Goal: Task Accomplishment & Management: Manage account settings

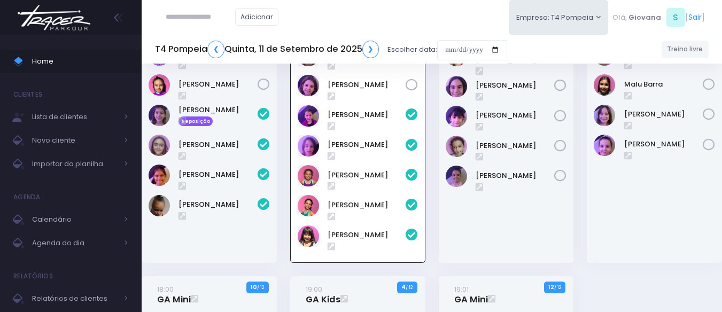
scroll to position [77, 0]
type input "**********"
click input "submit" at bounding box center [0, 0] width 0 height 0
type input "**********"
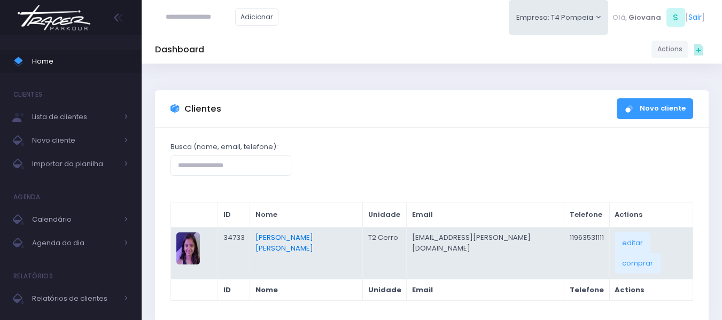
click at [283, 238] on link "[PERSON_NAME] [PERSON_NAME]" at bounding box center [285, 243] width 58 height 21
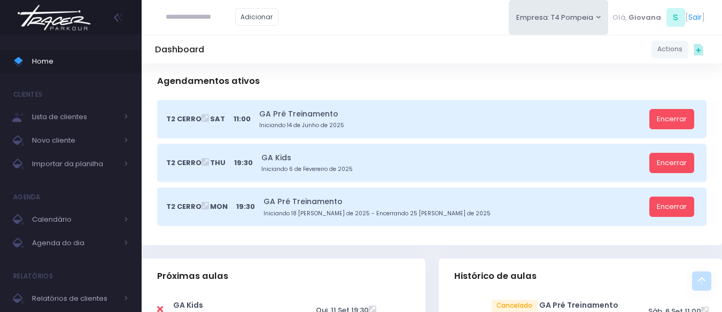
scroll to position [374, 0]
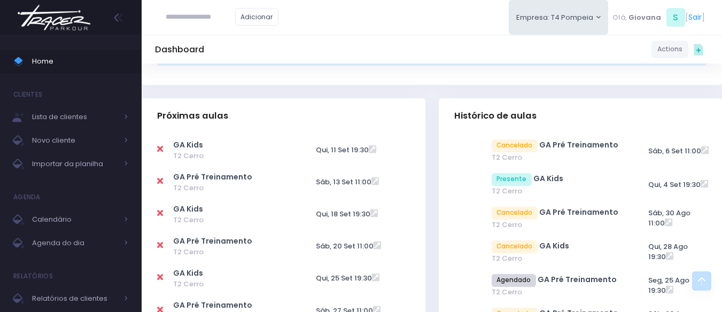
drag, startPoint x: 0, startPoint y: 0, endPoint x: 435, endPoint y: 156, distance: 462.0
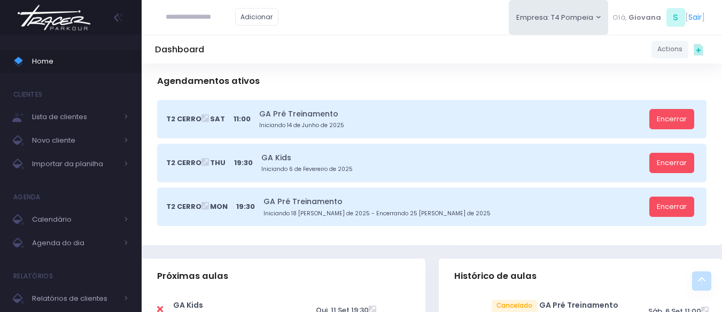
scroll to position [0, 0]
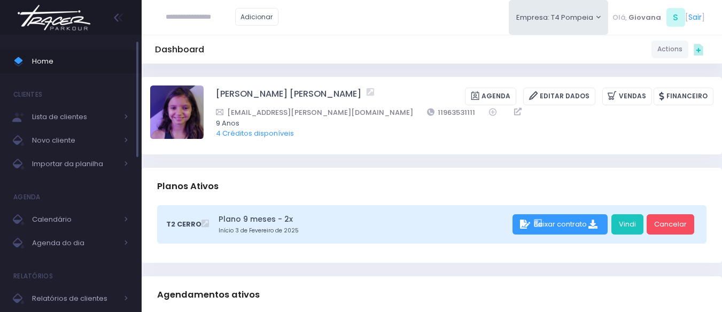
click at [53, 65] on span "Home" at bounding box center [80, 62] width 96 height 14
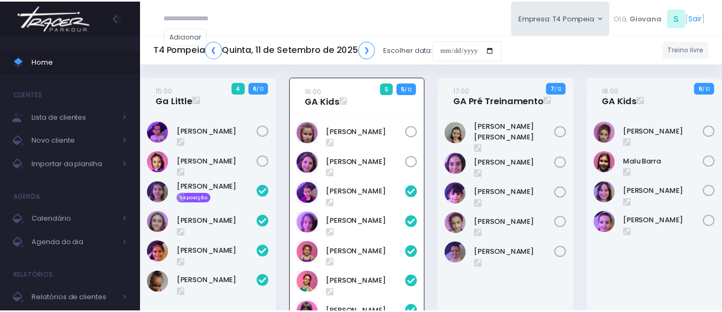
scroll to position [77, 0]
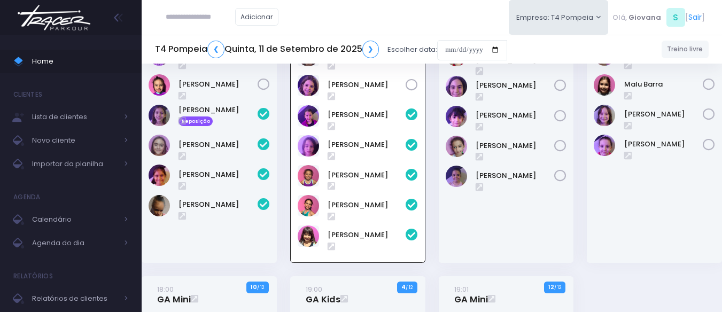
click at [589, 197] on div "Emilia Rodrigues" at bounding box center [654, 150] width 135 height 226
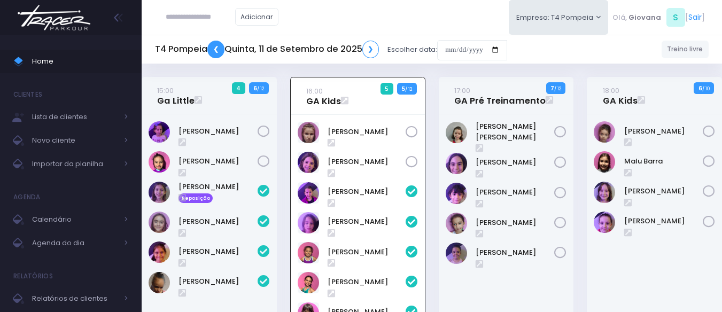
click at [213, 50] on link "❮" at bounding box center [215, 50] width 17 height 18
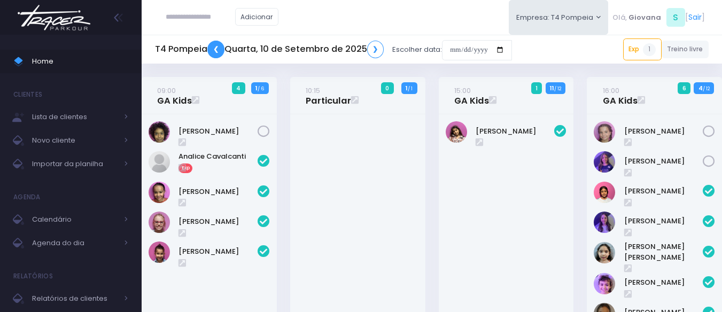
drag, startPoint x: 0, startPoint y: 0, endPoint x: 215, endPoint y: 50, distance: 220.7
click at [215, 50] on link "❮" at bounding box center [215, 50] width 17 height 18
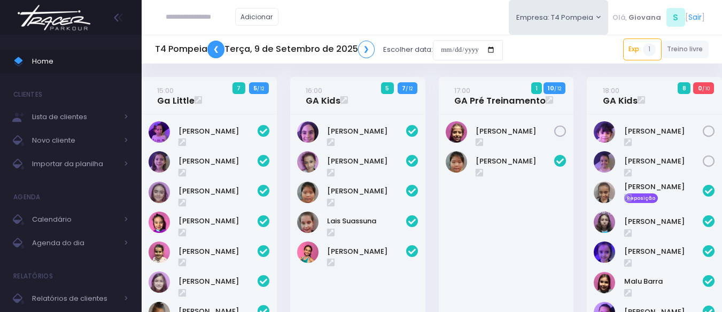
click at [215, 50] on link "❮" at bounding box center [215, 50] width 17 height 18
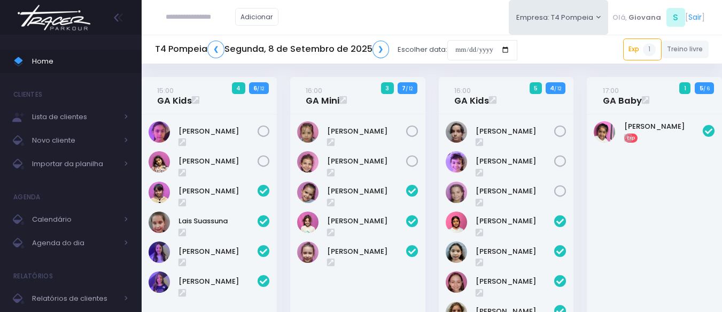
click at [428, 158] on div "16:00 GA Mini 3 7 / 12" at bounding box center [357, 229] width 149 height 305
click at [434, 164] on div "16:00 GA Kids 5 4 / 12" at bounding box center [506, 229] width 149 height 305
click at [589, 140] on div "Helena Teixeira Exp" at bounding box center [654, 241] width 135 height 255
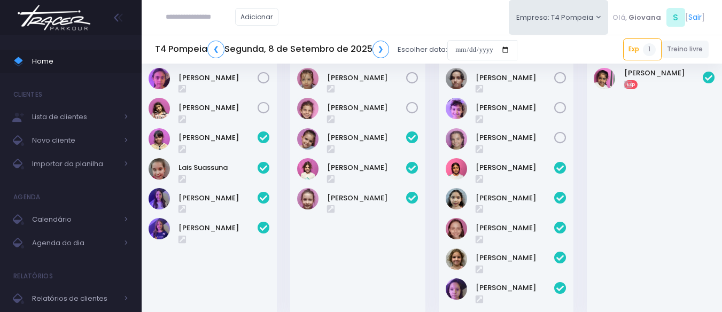
click at [589, 233] on div "Helena Teixeira Exp" at bounding box center [654, 188] width 135 height 255
click at [582, 209] on div "17:00 GA Baby 1 5 / 6 Exp" at bounding box center [655, 176] width 149 height 305
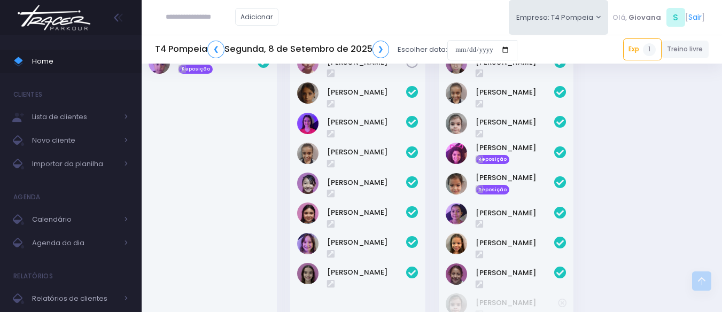
scroll to position [321, 0]
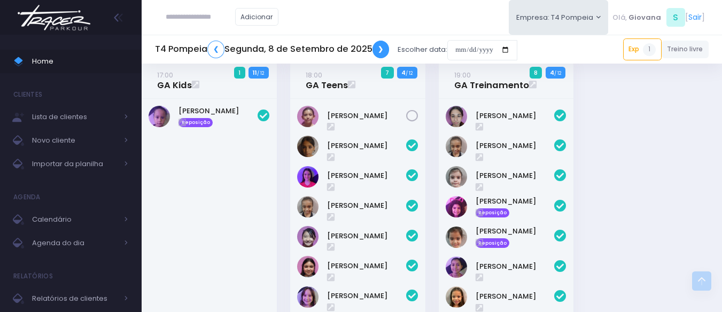
click at [380, 51] on link "❯" at bounding box center [381, 50] width 17 height 18
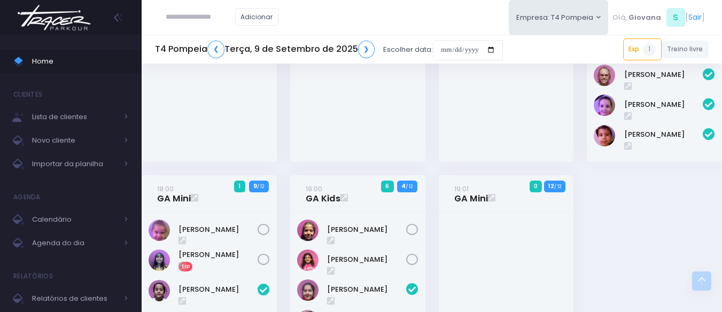
scroll to position [321, 0]
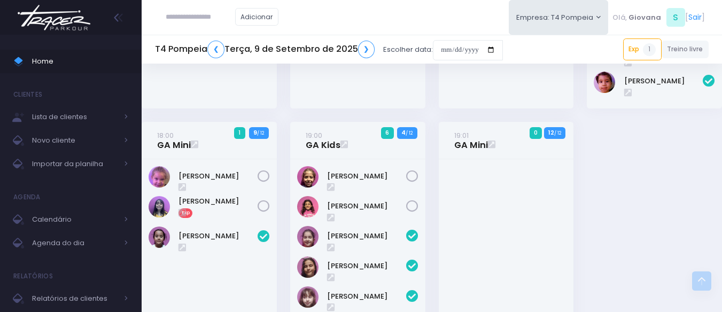
click at [436, 174] on div "19:01 GA Mini 0 12 / 12" at bounding box center [506, 290] width 149 height 337
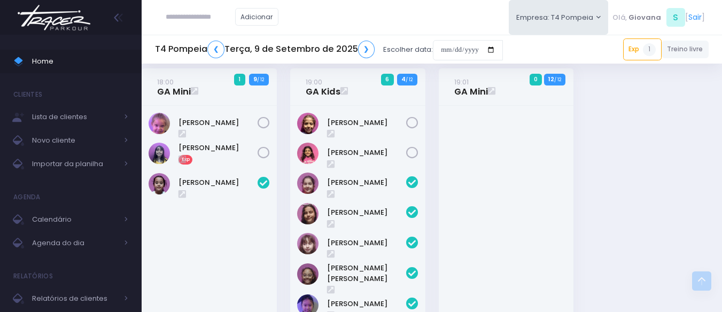
click at [433, 132] on div "19:01 GA Mini 0 12 / 12" at bounding box center [506, 236] width 149 height 337
click at [364, 52] on link "❯" at bounding box center [366, 50] width 17 height 18
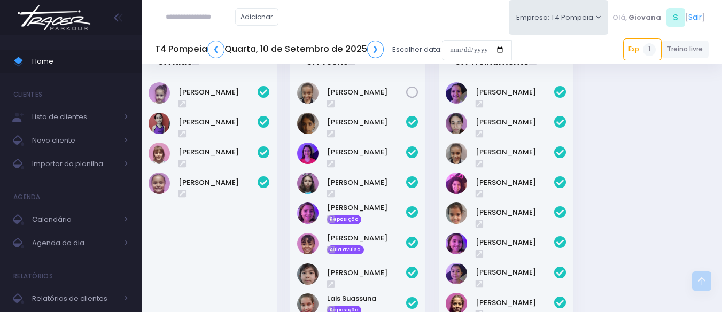
scroll to position [321, 0]
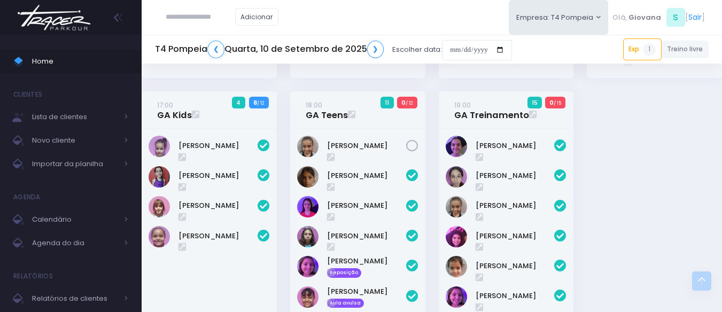
click at [658, 139] on div "09:00 GA Kids 4 1 / 6" at bounding box center [432, 181] width 594 height 851
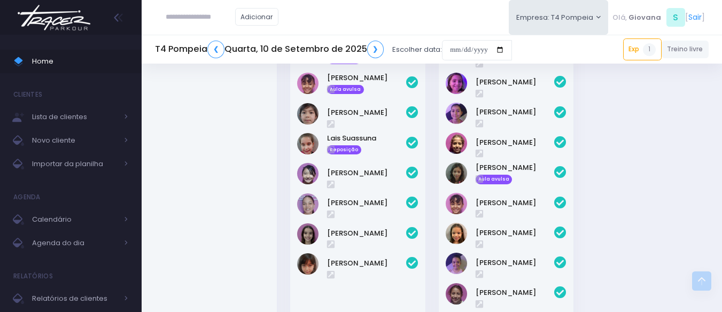
scroll to position [588, 0]
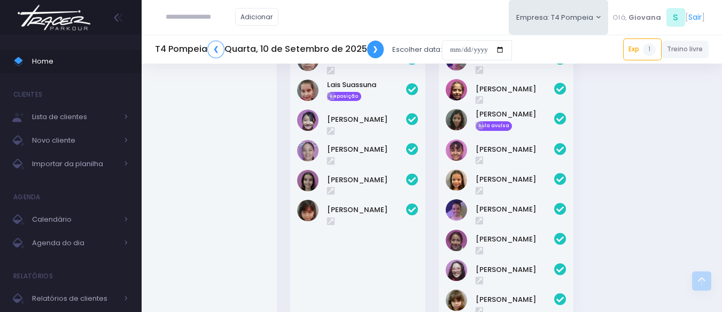
click at [378, 53] on link "❯" at bounding box center [375, 50] width 17 height 18
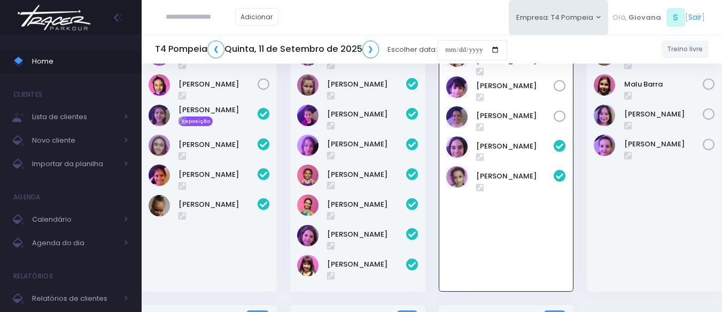
scroll to position [24, 0]
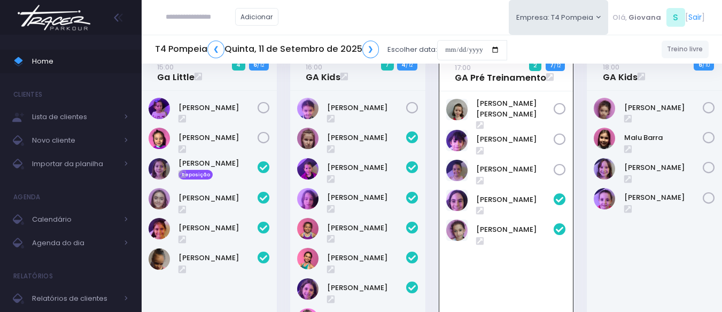
click at [431, 158] on div "16:00 GA Kids 7 4 / 12" at bounding box center [357, 205] width 149 height 305
click at [432, 158] on div "16:00 GA Kids 7 4 / 12" at bounding box center [357, 205] width 149 height 305
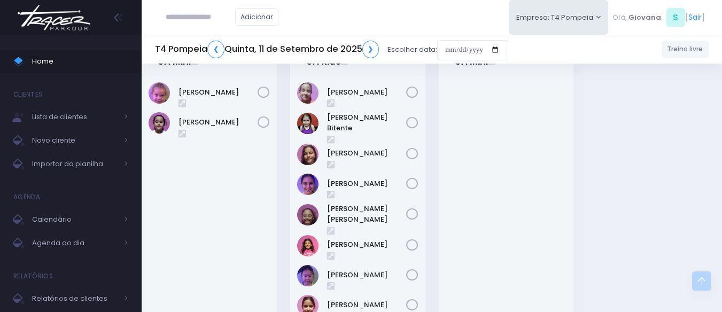
scroll to position [398, 0]
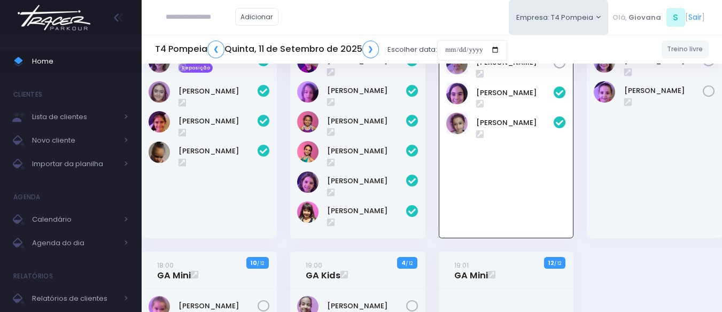
scroll to position [24, 0]
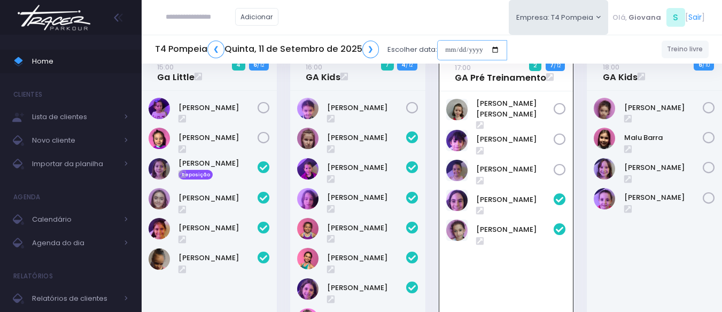
click at [443, 49] on input "date" at bounding box center [472, 50] width 70 height 20
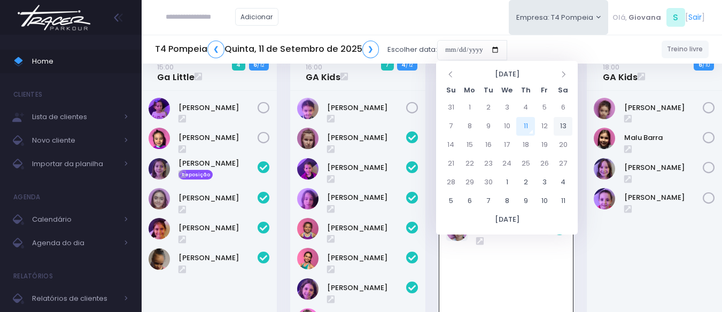
click at [559, 126] on td "13" at bounding box center [563, 126] width 19 height 19
type input "**********"
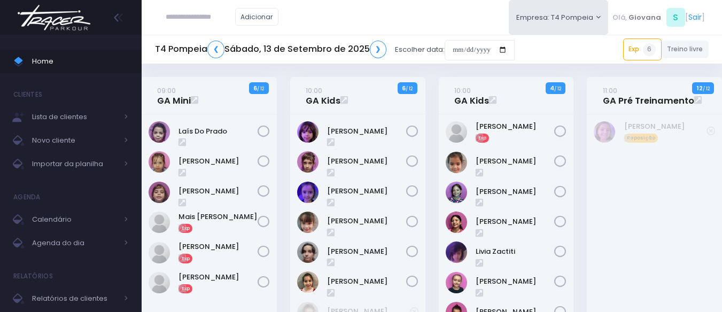
click at [434, 109] on div "10:00 GA Kids 4 / 12 Exp" at bounding box center [506, 229] width 149 height 305
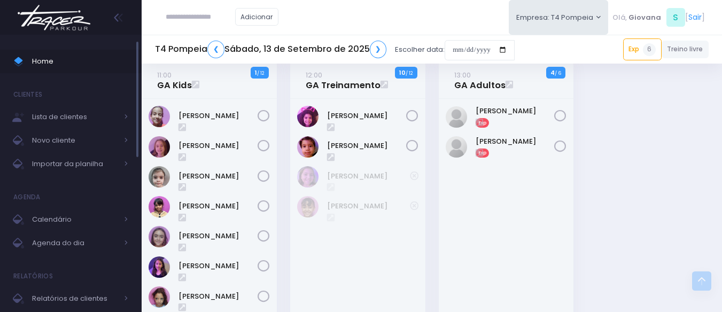
click at [73, 59] on span "Home" at bounding box center [80, 62] width 96 height 14
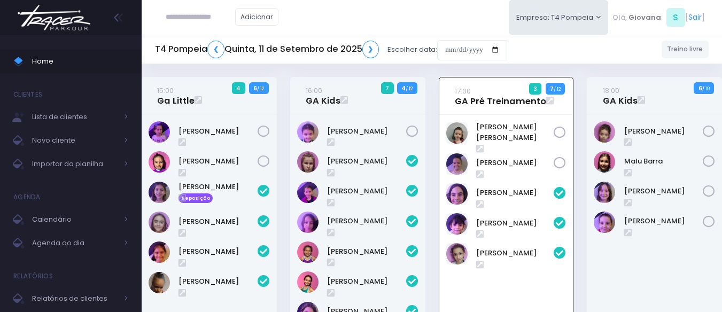
click at [210, 19] on input "text" at bounding box center [201, 17] width 70 height 20
type input "**********"
click input "submit" at bounding box center [0, 0] width 0 height 0
type input "**********"
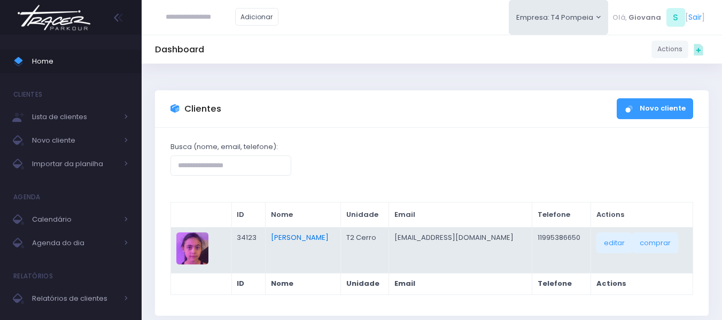
click at [299, 240] on link "[PERSON_NAME]" at bounding box center [300, 238] width 58 height 10
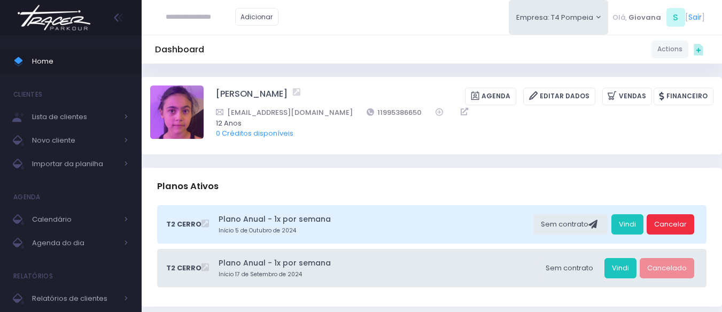
click at [672, 224] on link "Cancelar" at bounding box center [671, 224] width 48 height 20
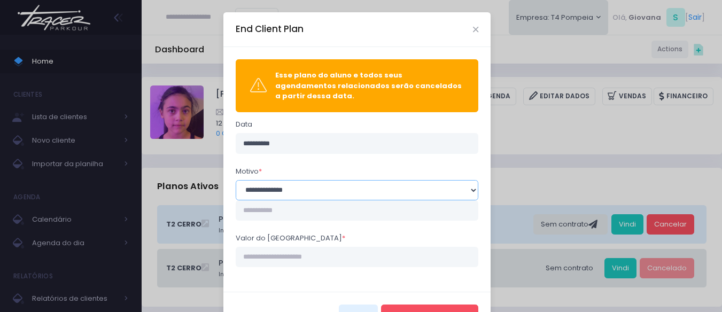
click at [346, 191] on select "**********" at bounding box center [357, 190] width 243 height 20
select select "*"
click at [236, 180] on select "**********" at bounding box center [357, 190] width 243 height 20
click at [357, 255] on input "Valor do estorno *" at bounding box center [357, 257] width 243 height 20
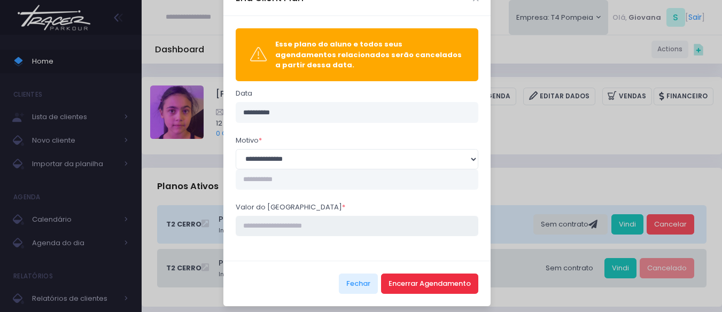
type input "****"
click at [436, 274] on button "Encerrar Agendamento" at bounding box center [429, 284] width 97 height 20
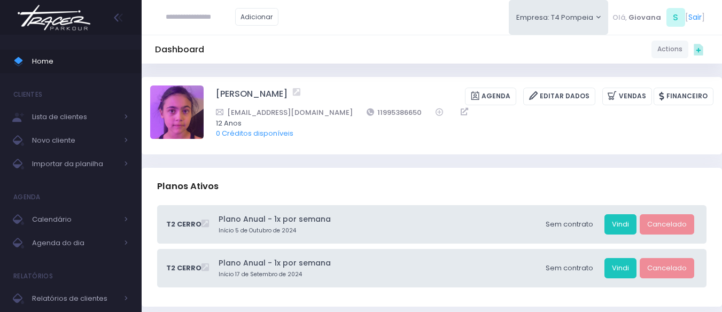
click at [180, 18] on input "text" at bounding box center [201, 17] width 70 height 20
paste input "**********"
click at [199, 14] on input "**********" at bounding box center [201, 17] width 70 height 20
type input "**********"
click input "submit" at bounding box center [0, 0] width 0 height 0
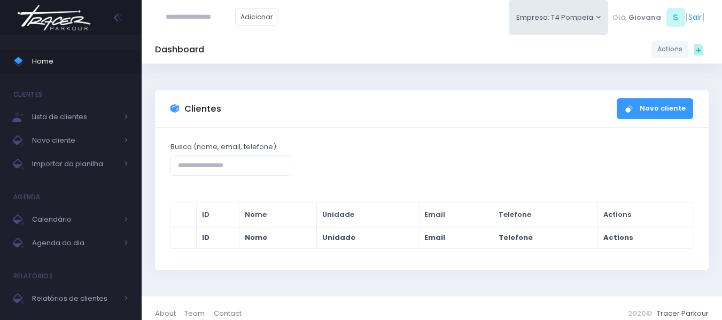
click at [204, 24] on input "text" at bounding box center [201, 17] width 70 height 20
click at [196, 16] on input "**********" at bounding box center [201, 17] width 70 height 20
click at [173, 13] on input "**********" at bounding box center [201, 17] width 70 height 20
click at [230, 47] on link "Maria Eduarda Lucarine Fachini" at bounding box center [217, 41] width 60 height 21
type input "**********"
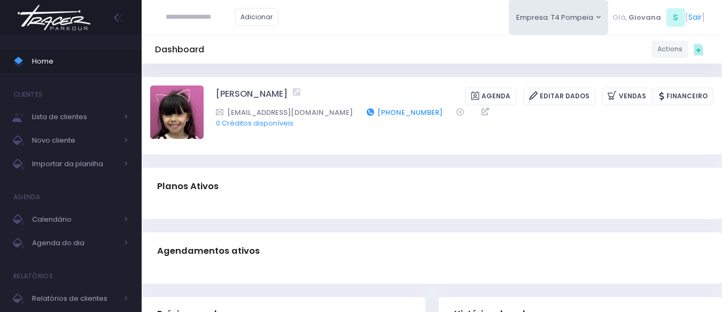
drag, startPoint x: 380, startPoint y: 111, endPoint x: 321, endPoint y: 116, distance: 59.0
click at [317, 112] on div "tatitki@icloud.com (11) 99954-6600" at bounding box center [458, 112] width 484 height 11
click at [361, 152] on div "Maria Eduarda Lucarine Fachini Agenda Editar Dados Vendas Financeiro (11) 99954…" at bounding box center [432, 116] width 581 height 78
click at [370, 153] on div "Maria Eduarda Lucarine Fachini Agenda Editar Dados Vendas Financeiro (11) 99954…" at bounding box center [432, 116] width 581 height 78
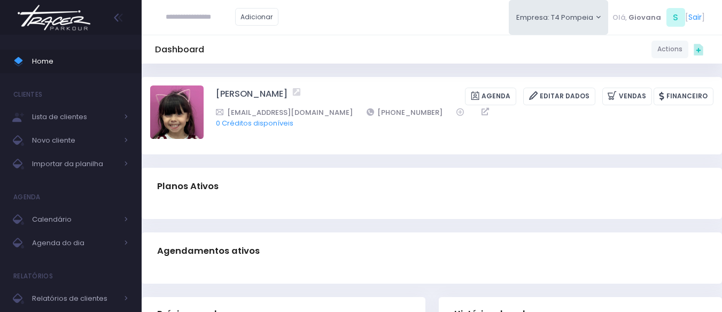
click at [63, 66] on span "Home" at bounding box center [80, 62] width 96 height 14
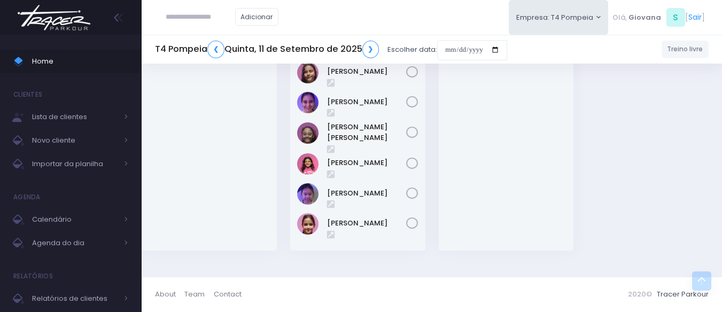
scroll to position [159, 0]
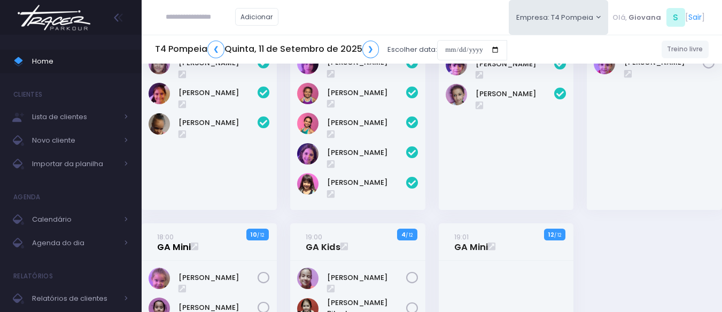
click at [171, 243] on link "18:00 GA Mini" at bounding box center [174, 242] width 34 height 21
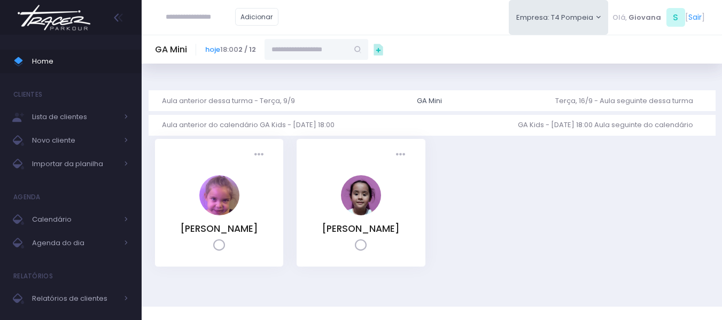
click at [339, 46] on input "text" at bounding box center [306, 49] width 83 height 20
paste input "**********"
click at [307, 84] on span "[EMAIL_ADDRESS][DOMAIN_NAME]" at bounding box center [317, 83] width 62 height 19
type input "**********"
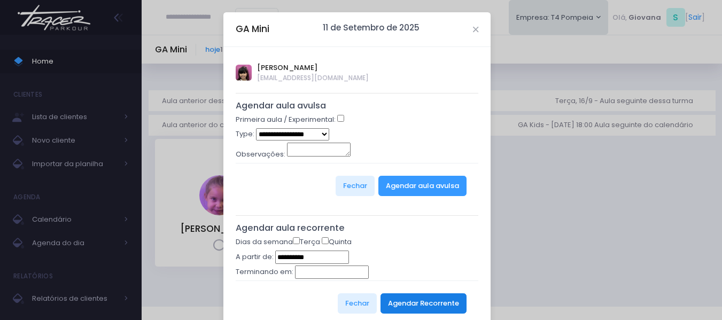
click at [441, 308] on button "Agendar Recorrente" at bounding box center [424, 304] width 86 height 20
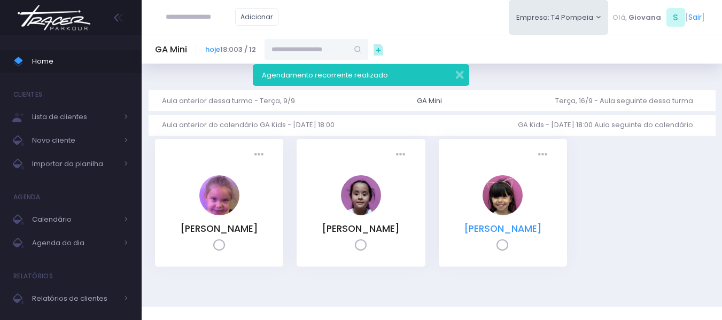
click at [508, 229] on link "[PERSON_NAME]" at bounding box center [503, 228] width 78 height 13
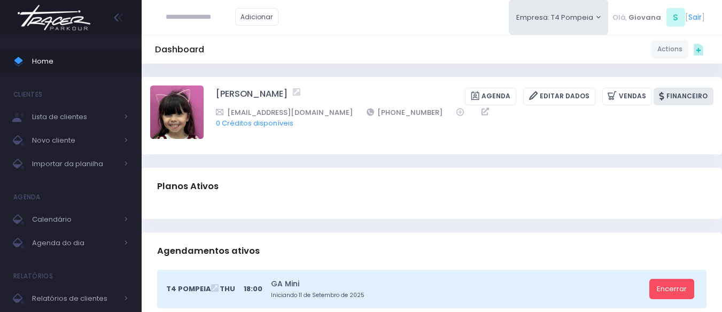
click at [702, 94] on link "Financeiro" at bounding box center [684, 97] width 60 height 18
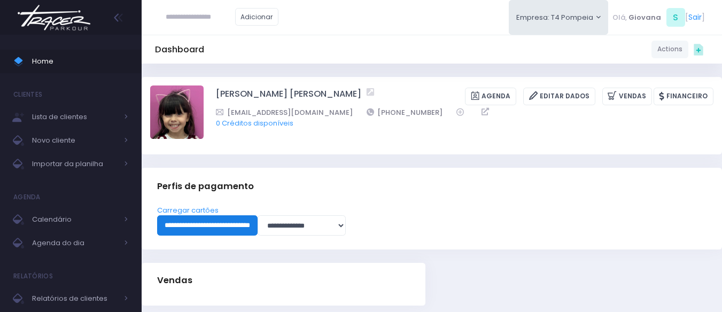
click at [237, 228] on input "**********" at bounding box center [207, 226] width 101 height 20
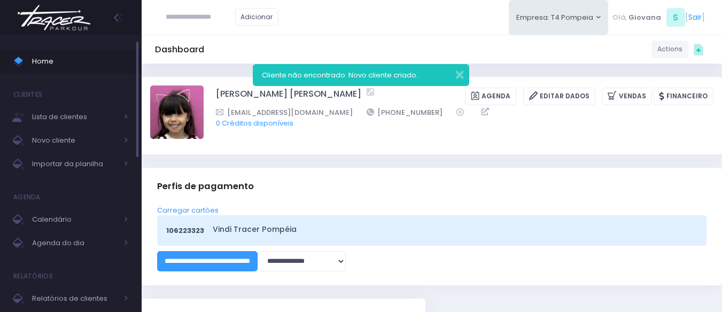
click at [64, 60] on span "Home" at bounding box center [80, 62] width 96 height 14
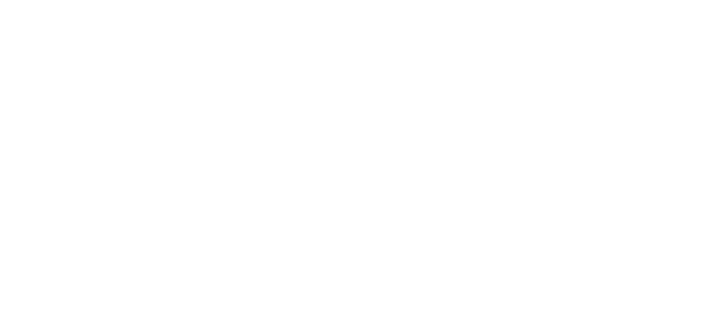
scroll to position [77, 0]
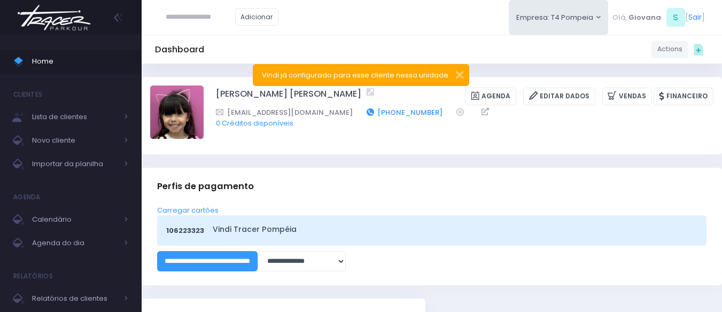
drag, startPoint x: 375, startPoint y: 111, endPoint x: 317, endPoint y: 111, distance: 57.8
click at [317, 111] on div "[EMAIL_ADDRESS][DOMAIN_NAME] [PHONE_NUMBER]" at bounding box center [458, 112] width 484 height 11
copy link "[PHONE_NUMBER]"
click at [86, 63] on span "Home" at bounding box center [80, 62] width 96 height 14
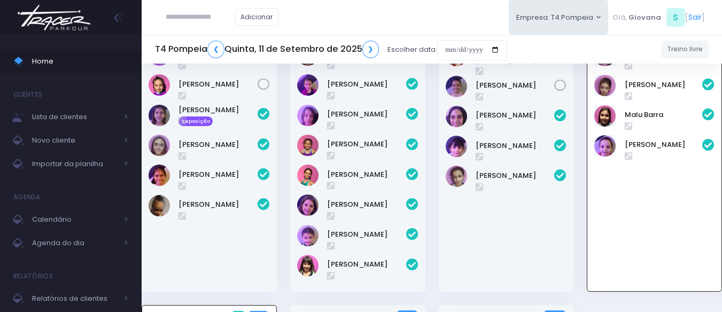
scroll to position [237, 0]
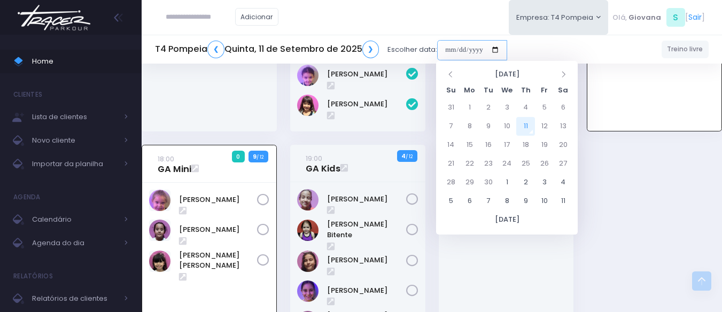
click at [452, 40] on input "date" at bounding box center [472, 50] width 70 height 20
click at [487, 143] on td "16" at bounding box center [488, 145] width 19 height 19
type input "**********"
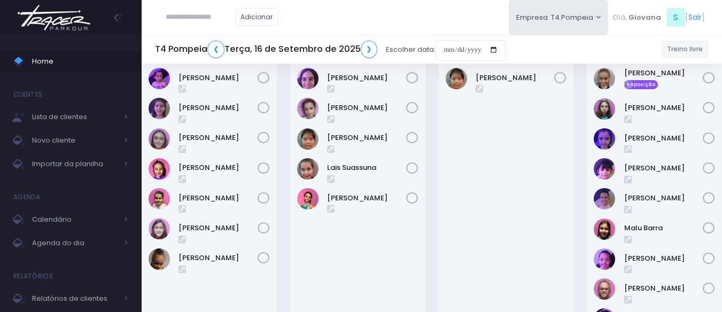
scroll to position [267, 0]
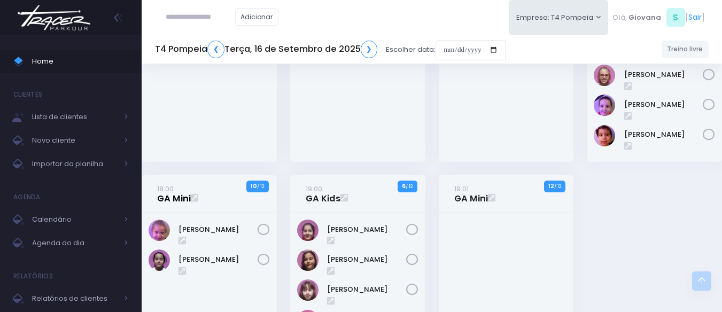
click at [175, 194] on link "18:00 GA Mini" at bounding box center [174, 193] width 34 height 21
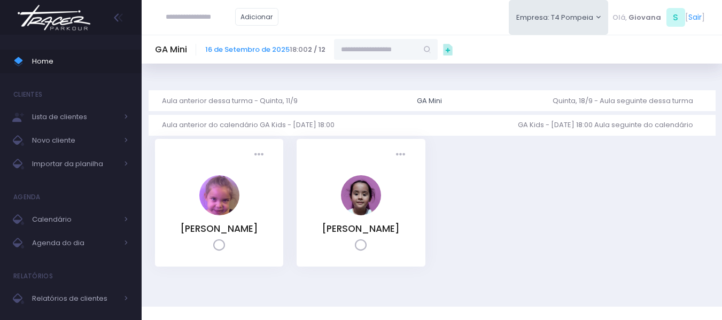
click at [407, 46] on input "text" at bounding box center [375, 49] width 83 height 20
paste input "**********"
click at [385, 71] on link "Maria Eduarda Lucarine Fachini" at bounding box center [387, 68] width 62 height 11
type input "**********"
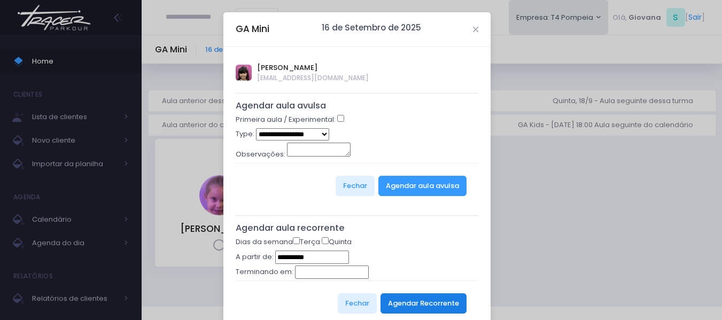
click at [405, 298] on button "Agendar Recorrente" at bounding box center [424, 304] width 86 height 20
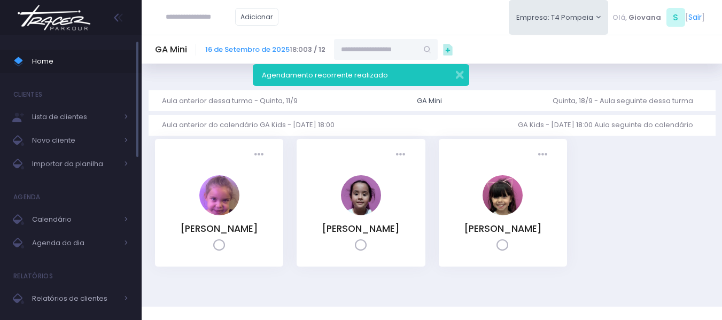
click at [30, 60] on span at bounding box center [22, 62] width 19 height 14
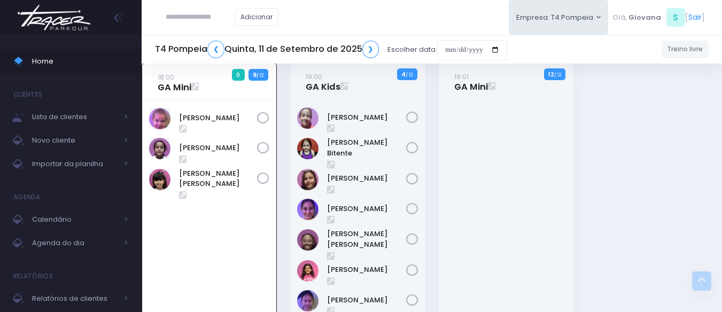
scroll to position [266, 0]
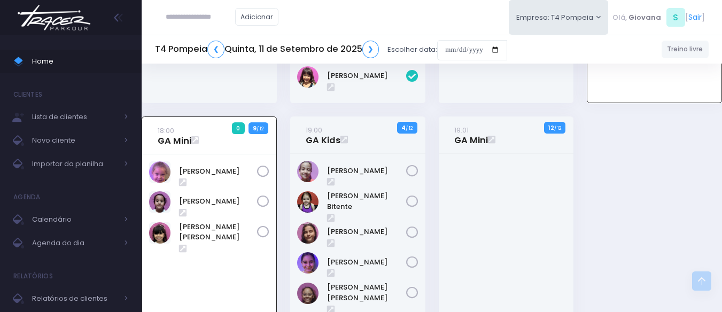
click at [578, 171] on div "19:01 GA Mini 12 / 12" at bounding box center [506, 271] width 149 height 308
click at [362, 199] on link "[PERSON_NAME] Bitente" at bounding box center [366, 201] width 79 height 21
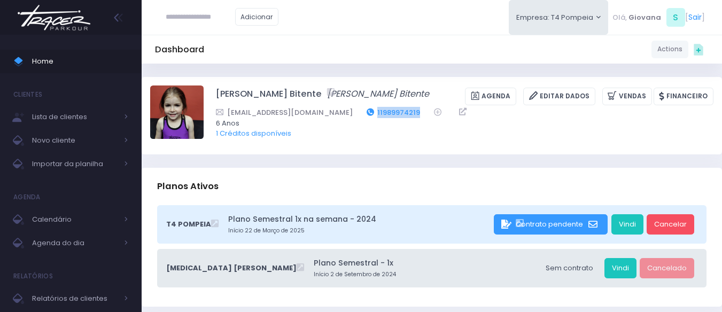
drag, startPoint x: 392, startPoint y: 112, endPoint x: 340, endPoint y: 110, distance: 51.9
click at [340, 110] on div "Raisamacedo@icloid.com 11989974219" at bounding box center [458, 112] width 484 height 11
copy div "11989974219"
click at [79, 66] on span "Home" at bounding box center [80, 62] width 96 height 14
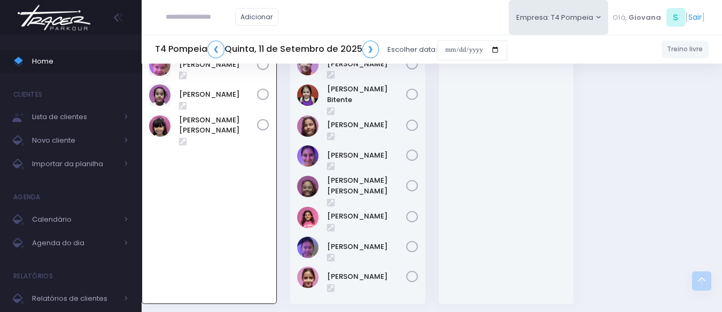
scroll to position [319, 0]
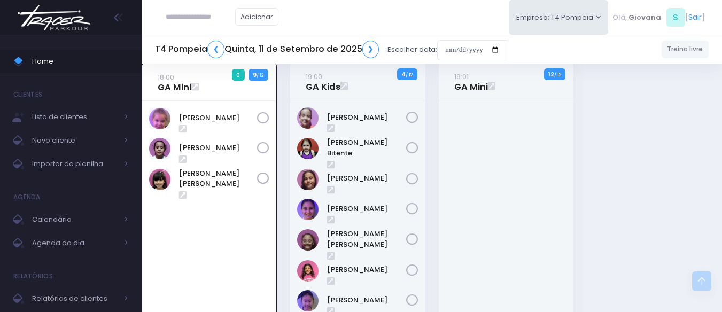
click at [222, 57] on h5 "T4 Pompeia ❮ Quinta, 11 de Setembro de 2025 ❯" at bounding box center [267, 50] width 224 height 18
click at [220, 54] on link "❮" at bounding box center [215, 50] width 17 height 18
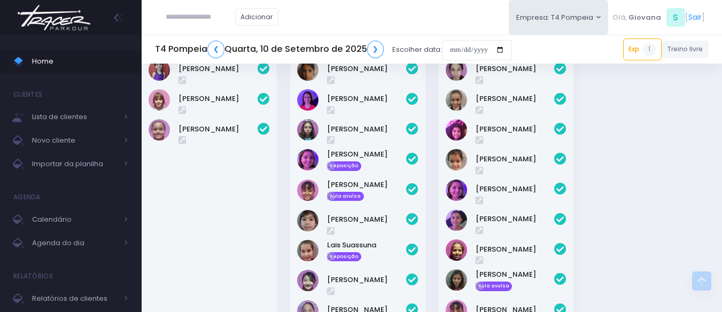
scroll to position [374, 0]
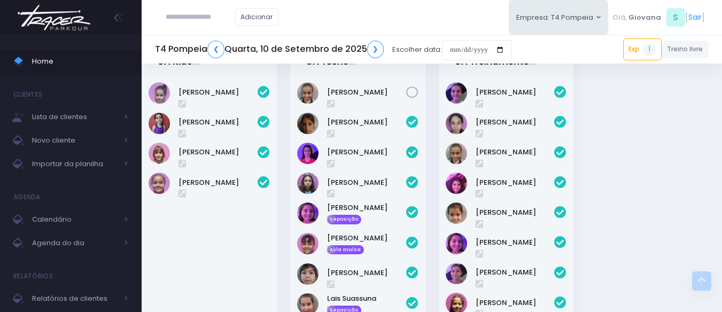
click at [668, 160] on div "09:00 GA Kids 4 1 / 6" at bounding box center [432, 128] width 594 height 851
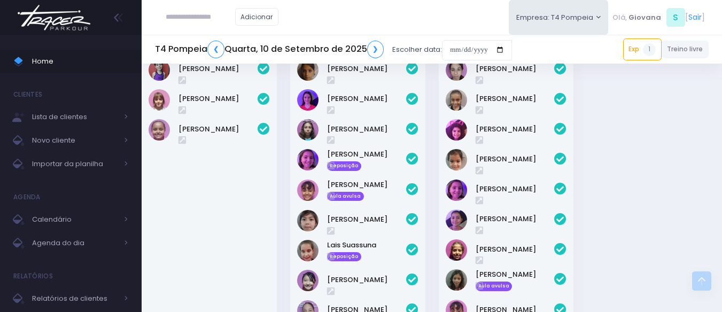
scroll to position [481, 0]
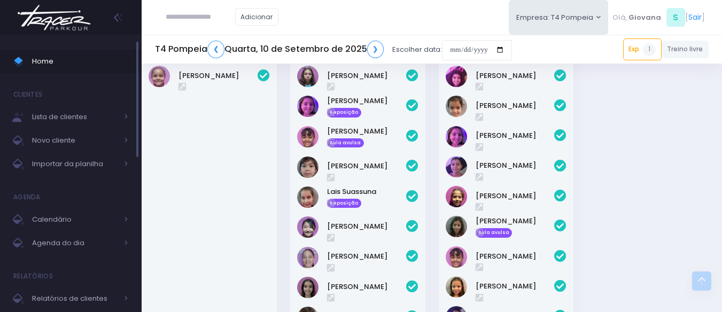
click at [82, 55] on span "Home" at bounding box center [80, 62] width 96 height 14
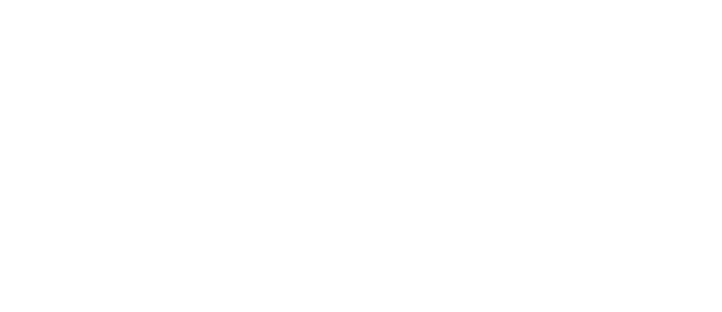
scroll to position [77, 0]
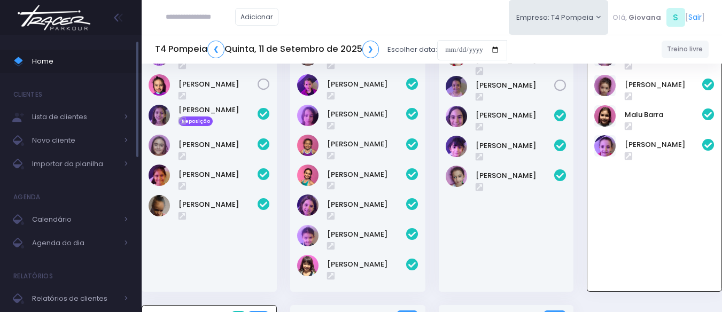
click at [57, 70] on link "Home" at bounding box center [71, 62] width 142 height 24
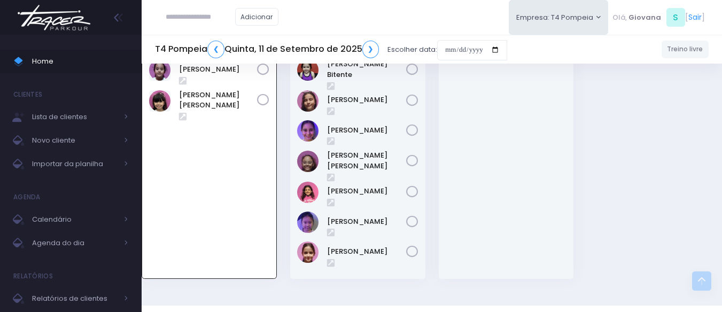
scroll to position [344, 0]
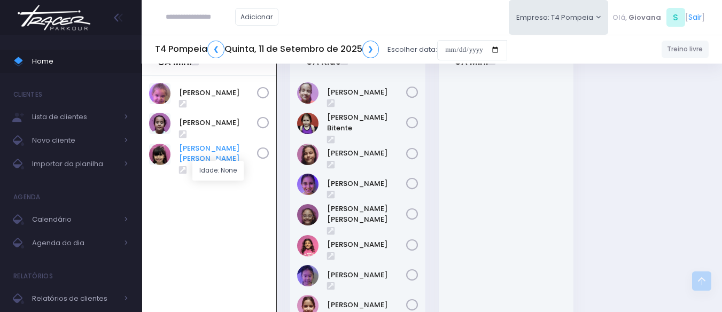
click at [213, 150] on link "[PERSON_NAME] [PERSON_NAME]" at bounding box center [218, 153] width 78 height 21
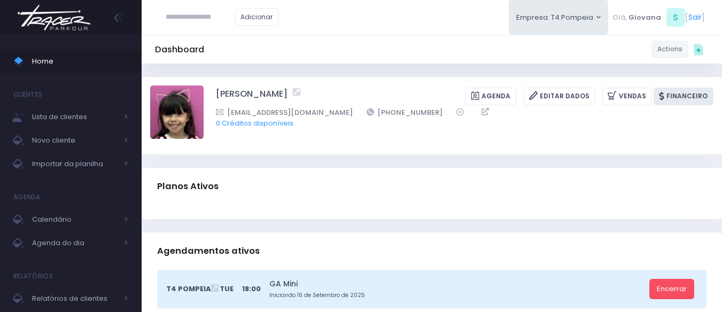
click at [696, 98] on link "Financeiro" at bounding box center [684, 97] width 60 height 18
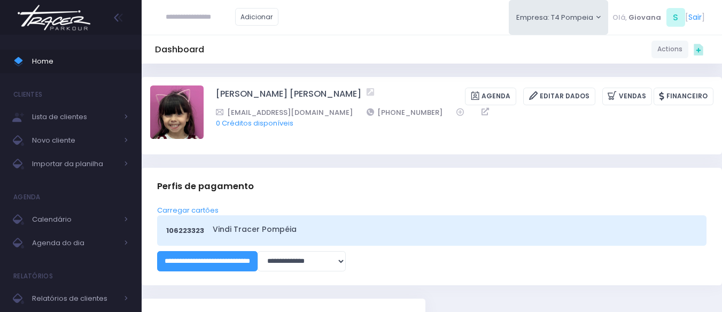
scroll to position [91, 0]
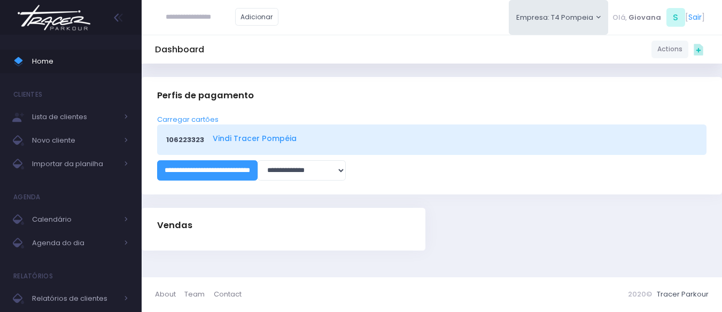
click at [276, 139] on link "Vindi Tracer Pompéia" at bounding box center [454, 138] width 482 height 11
click at [63, 164] on span "Importar da planilha" at bounding box center [75, 164] width 86 height 14
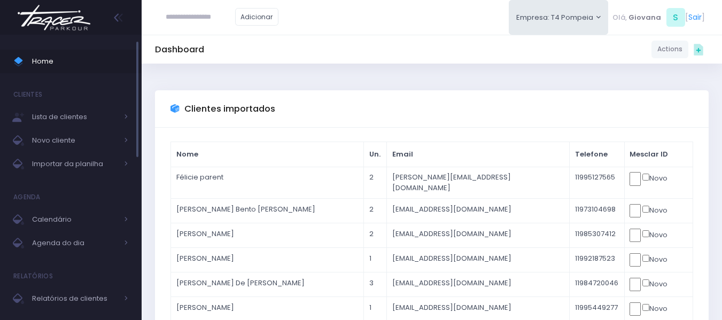
click at [74, 59] on span "Home" at bounding box center [80, 62] width 96 height 14
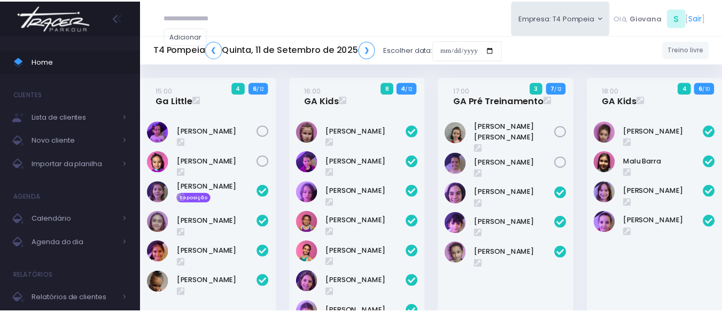
scroll to position [382, 0]
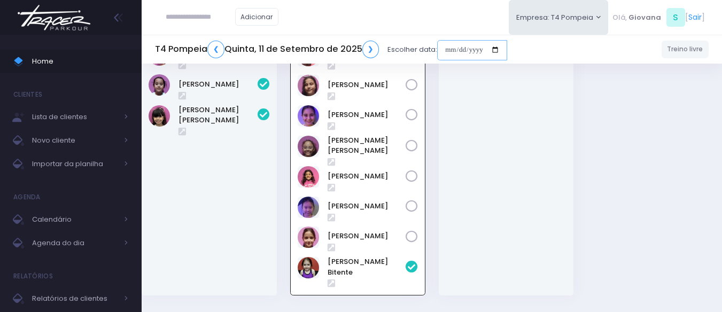
click at [464, 52] on input "date" at bounding box center [472, 50] width 70 height 20
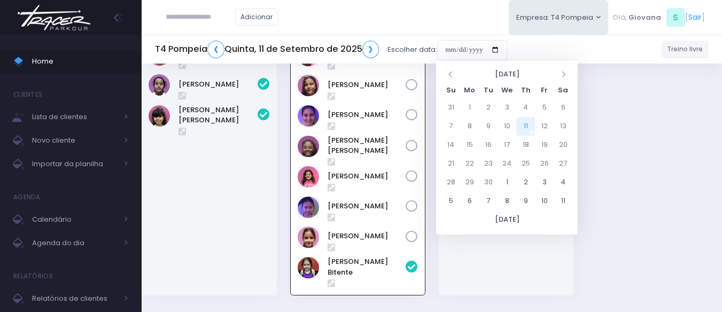
click at [450, 251] on div at bounding box center [506, 166] width 135 height 258
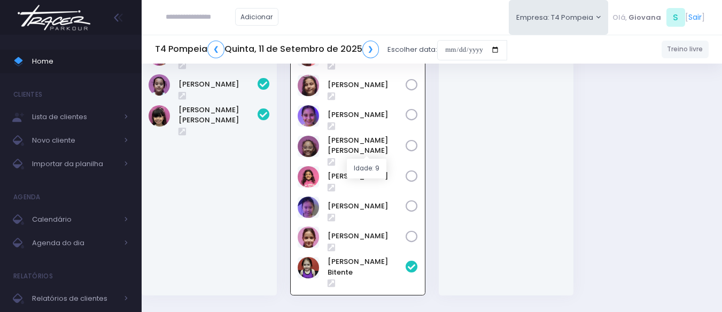
scroll to position [275, 0]
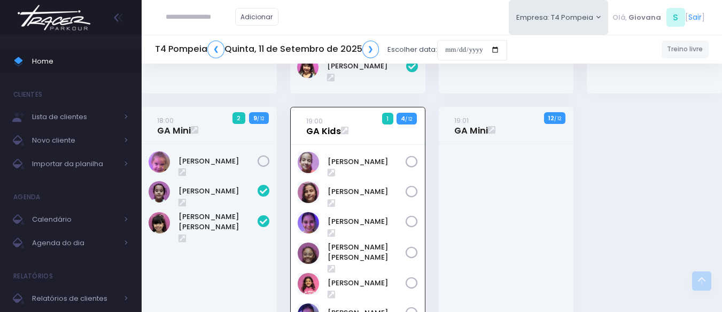
click at [324, 133] on link "19:00 GA Kids" at bounding box center [323, 126] width 35 height 21
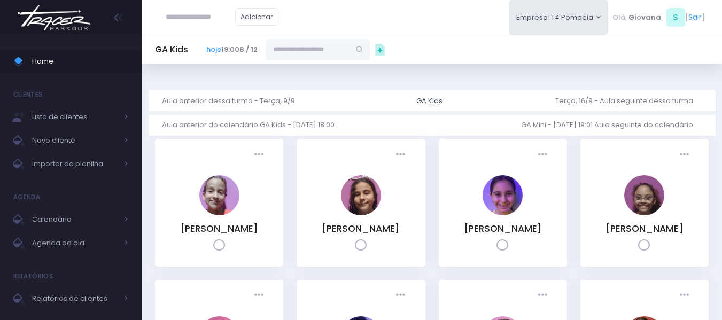
click at [330, 51] on input "text" at bounding box center [307, 49] width 83 height 20
paste input "**********"
click at [334, 74] on span "[EMAIL_ADDRESS][DOMAIN_NAME]" at bounding box center [319, 83] width 62 height 19
type input "**********"
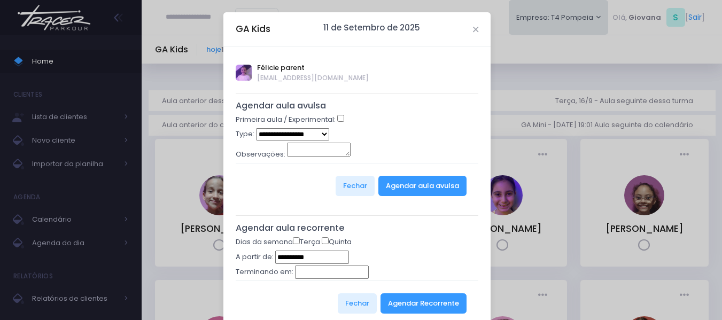
click at [304, 136] on select "**********" at bounding box center [292, 134] width 73 height 12
select select "*"
click at [406, 189] on button "Agendar aula avulsa" at bounding box center [423, 186] width 88 height 20
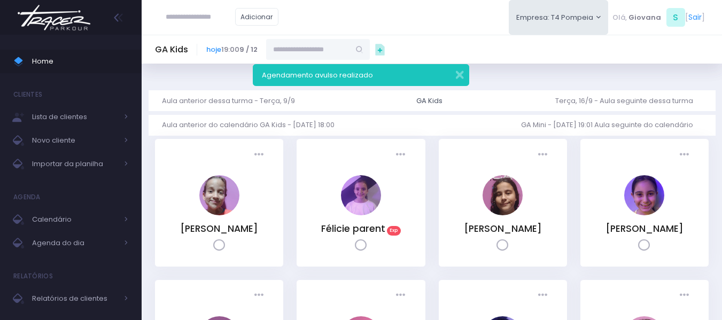
click at [431, 188] on div "Presença: Agendado Presente Falta Fp" at bounding box center [361, 209] width 142 height 141
click at [374, 227] on link "Félicie parent" at bounding box center [353, 228] width 64 height 13
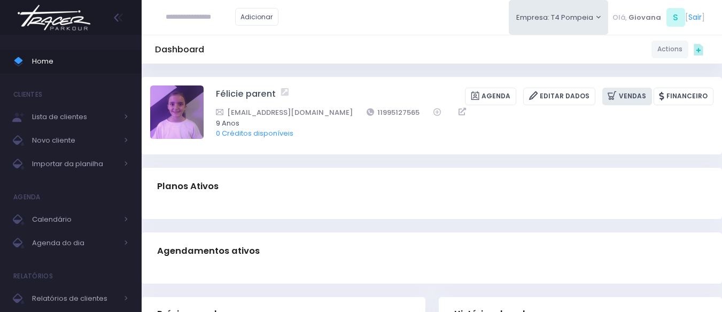
click at [619, 93] on icon at bounding box center [613, 96] width 11 height 12
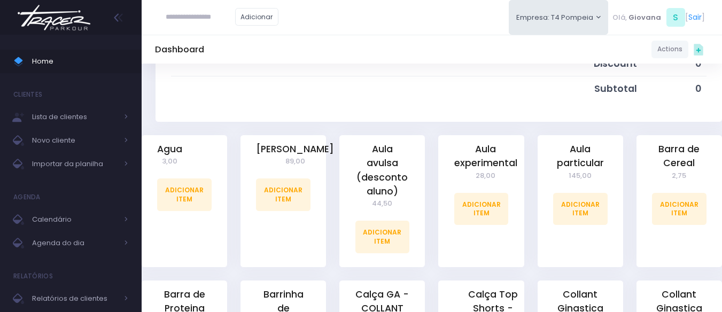
scroll to position [267, 0]
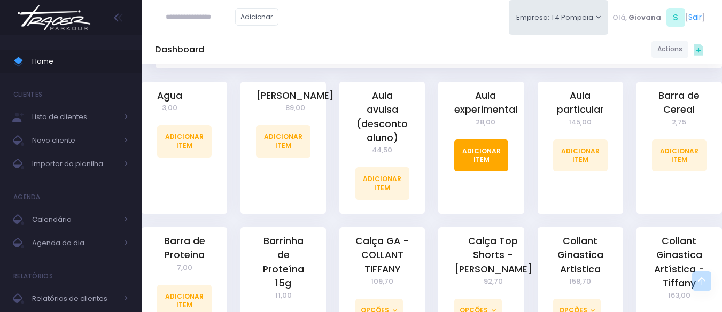
click at [493, 150] on link "Adicionar Item" at bounding box center [482, 156] width 55 height 32
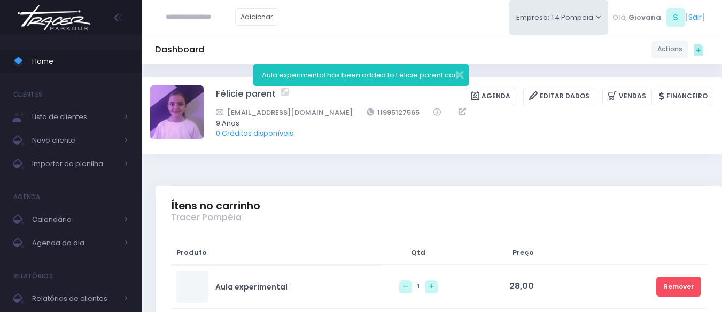
scroll to position [214, 0]
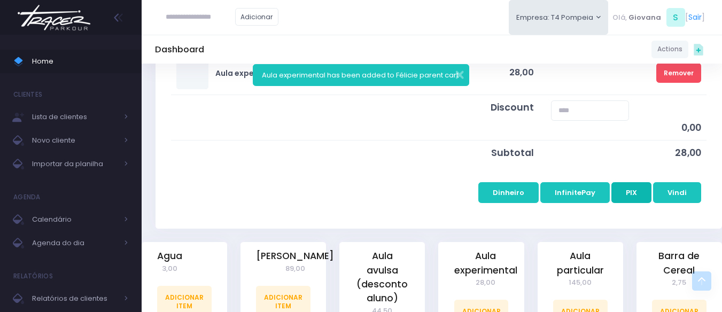
drag, startPoint x: 629, startPoint y: 193, endPoint x: 579, endPoint y: 199, distance: 50.7
click at [629, 194] on button "PIX" at bounding box center [632, 192] width 40 height 20
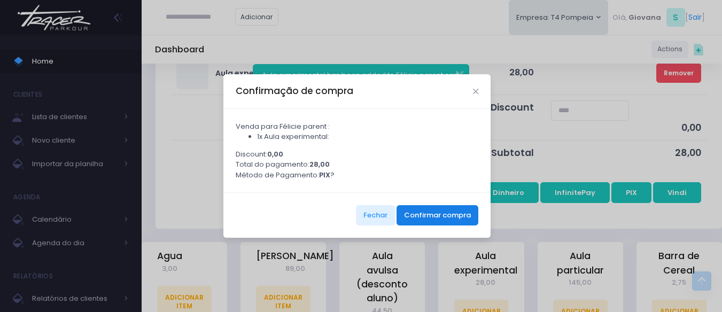
click at [455, 217] on button "Confirmar compra" at bounding box center [438, 215] width 82 height 20
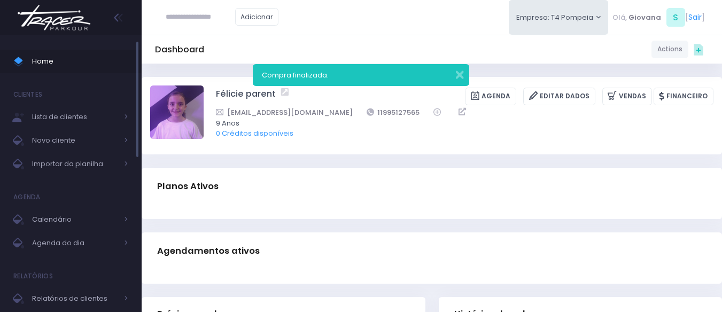
click at [73, 65] on span "Home" at bounding box center [80, 62] width 96 height 14
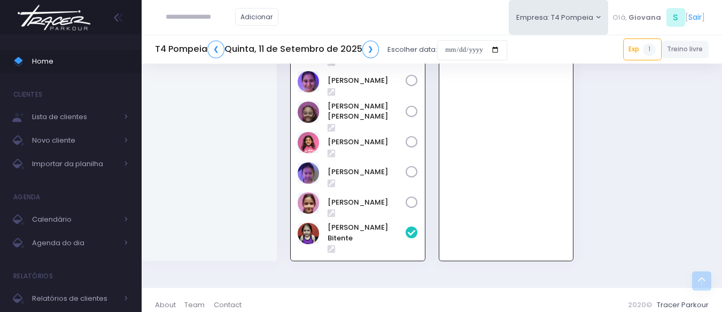
scroll to position [350, 0]
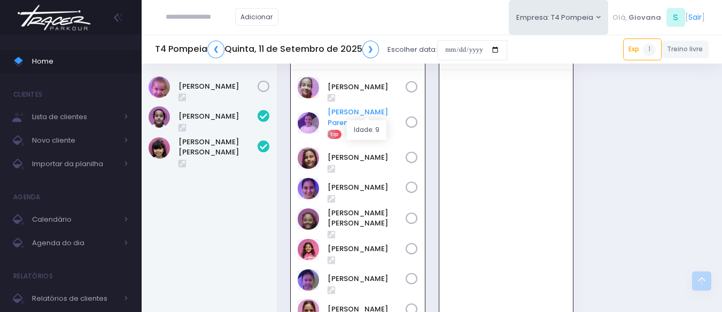
click at [363, 113] on link "Félicie Parent" at bounding box center [367, 117] width 78 height 21
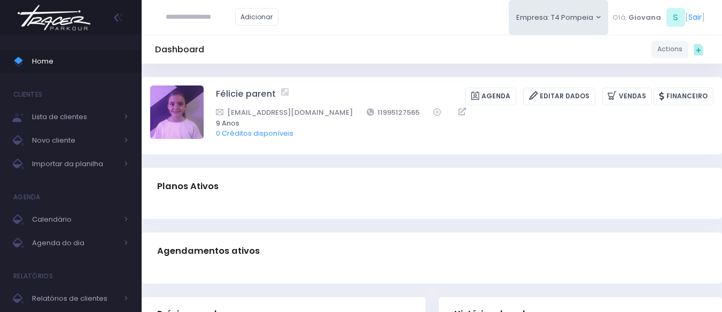
scroll to position [214, 0]
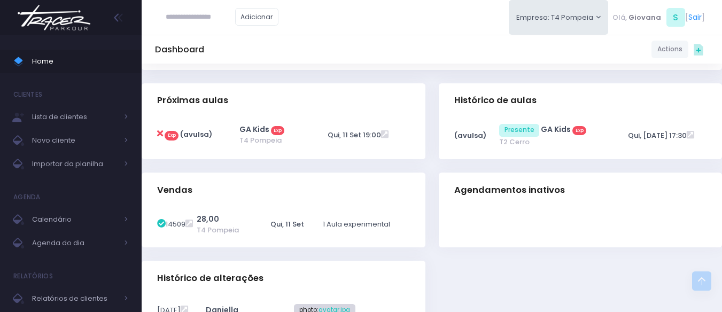
click at [160, 134] on icon at bounding box center [160, 133] width 6 height 9
type input "**********"
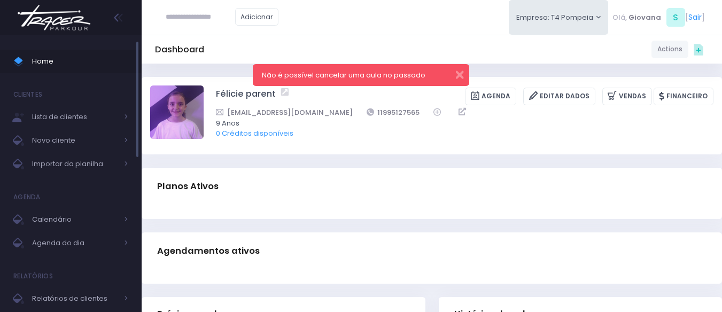
click at [63, 62] on span "Home" at bounding box center [80, 62] width 96 height 14
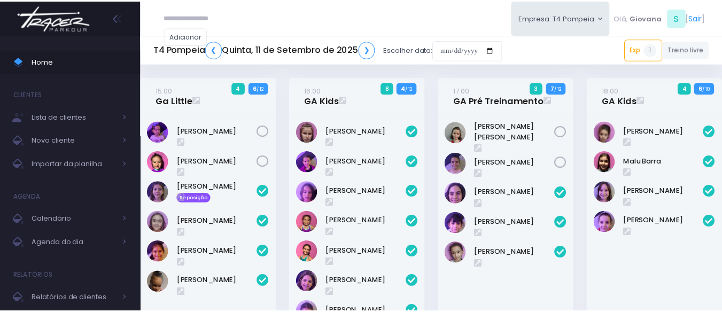
scroll to position [382, 0]
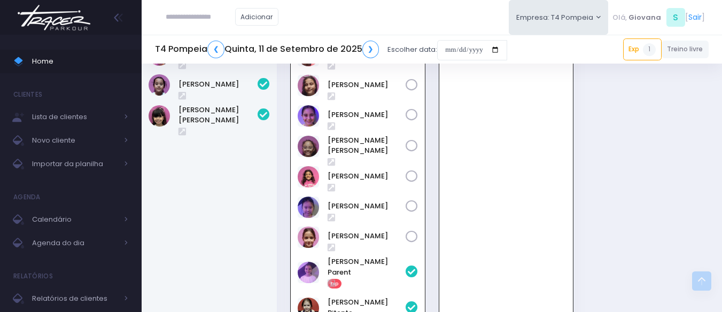
click at [433, 170] on div "19:01 GA Mini 0 12 / 12" at bounding box center [506, 175] width 149 height 350
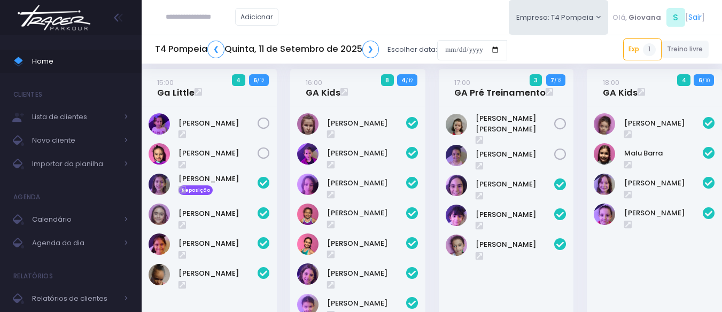
scroll to position [0, 0]
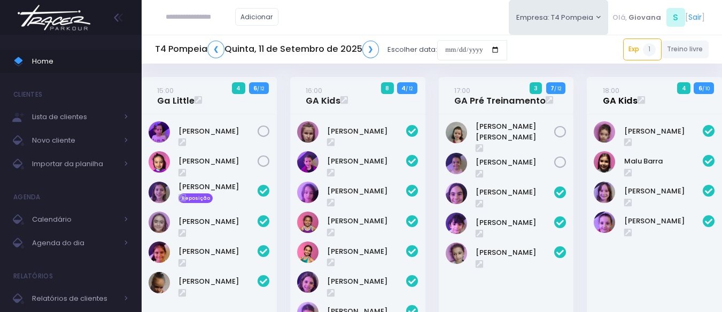
click at [622, 97] on link "18:00 GA Kids" at bounding box center [620, 95] width 35 height 21
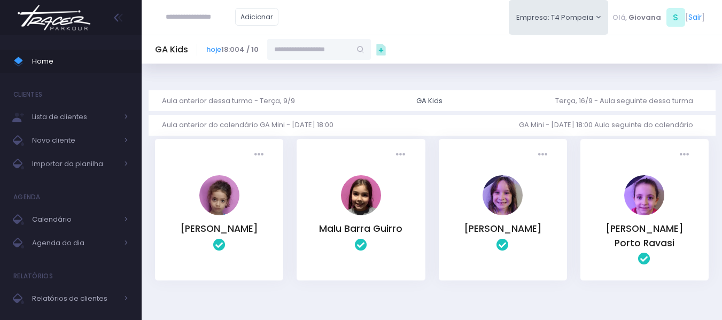
click at [324, 53] on input "text" at bounding box center [308, 49] width 83 height 20
paste input "**********"
click at [318, 72] on link "Félicie parent" at bounding box center [320, 68] width 62 height 11
type input "**********"
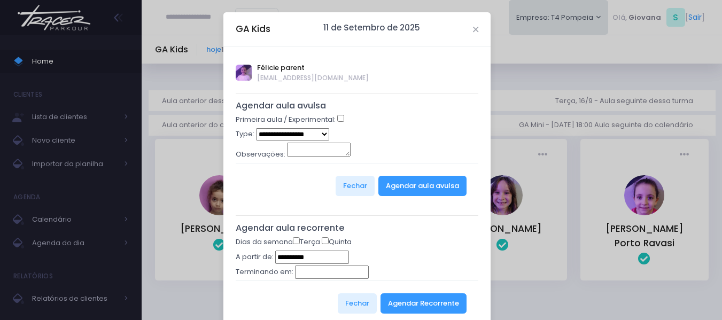
select select "*"
click at [430, 178] on button "Agendar aula avulsa" at bounding box center [423, 186] width 88 height 20
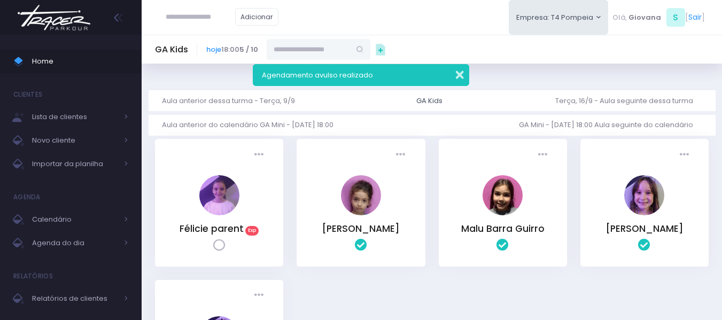
click at [463, 72] on button "button" at bounding box center [452, 73] width 21 height 12
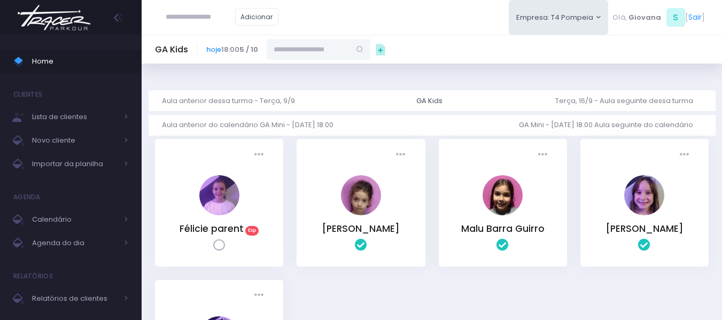
click at [290, 52] on input "text" at bounding box center [308, 49] width 83 height 20
click at [320, 73] on link "Lais Suassuna" at bounding box center [319, 68] width 62 height 11
type input "**********"
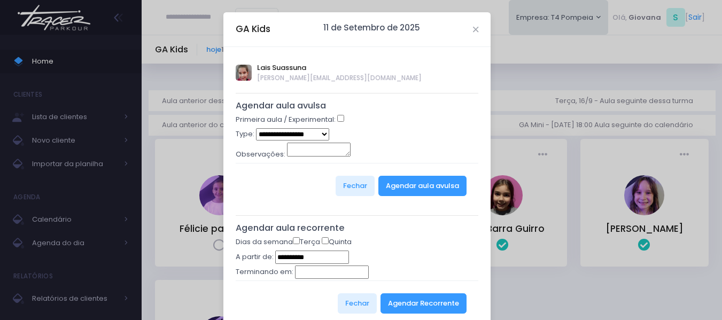
click at [314, 132] on select "**********" at bounding box center [292, 134] width 73 height 12
select select "*"
click at [256, 128] on select "**********" at bounding box center [292, 134] width 73 height 12
click at [442, 183] on button "Agendar aula avulsa" at bounding box center [423, 186] width 88 height 20
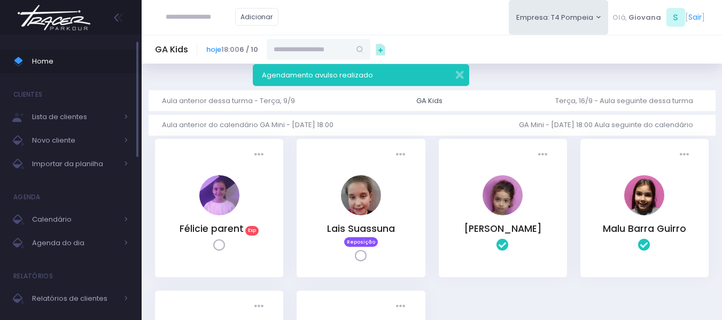
drag, startPoint x: 105, startPoint y: 60, endPoint x: 107, endPoint y: 47, distance: 14.0
click at [106, 59] on span "Home" at bounding box center [80, 62] width 96 height 14
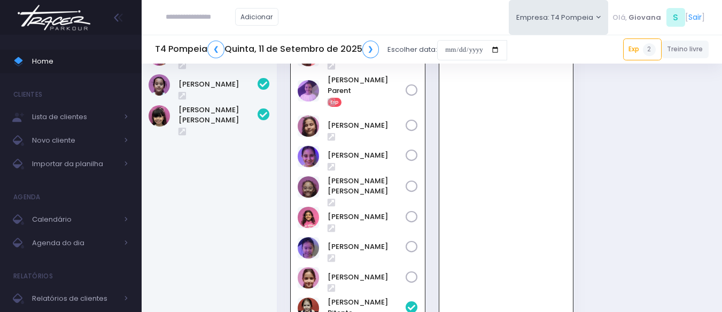
scroll to position [382, 0]
click at [103, 163] on span "Importar da planilha" at bounding box center [75, 164] width 86 height 14
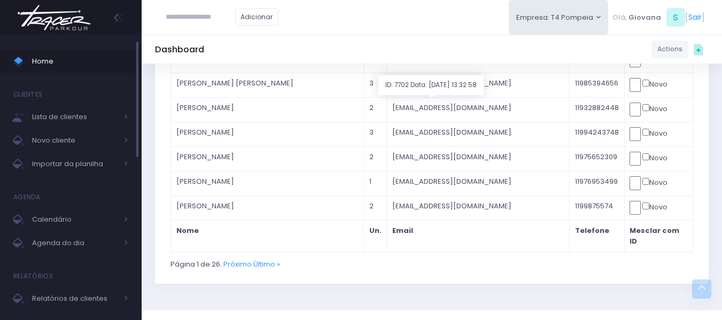
scroll to position [132, 0]
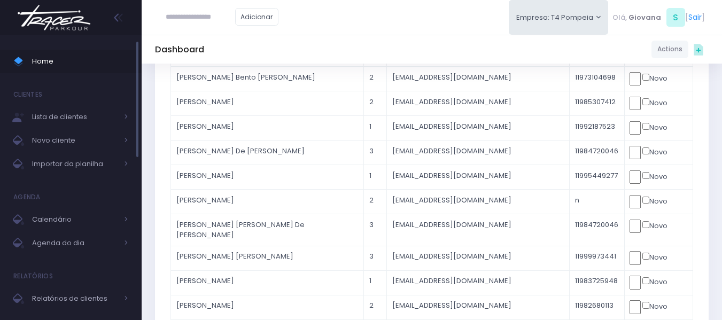
click at [88, 60] on span "Home" at bounding box center [80, 62] width 96 height 14
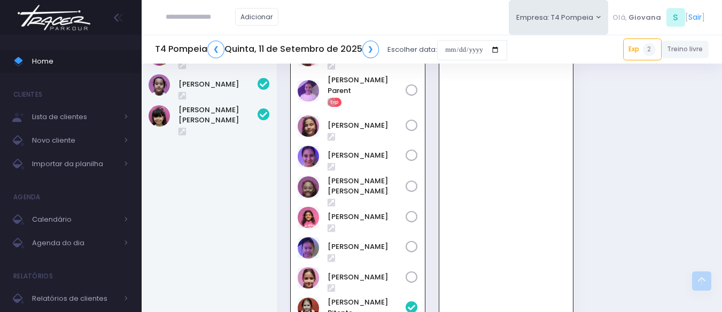
scroll to position [275, 0]
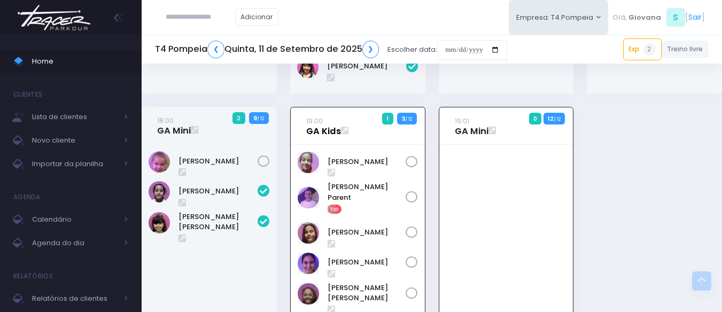
click at [311, 127] on link "19:00 GA Kids" at bounding box center [323, 126] width 35 height 21
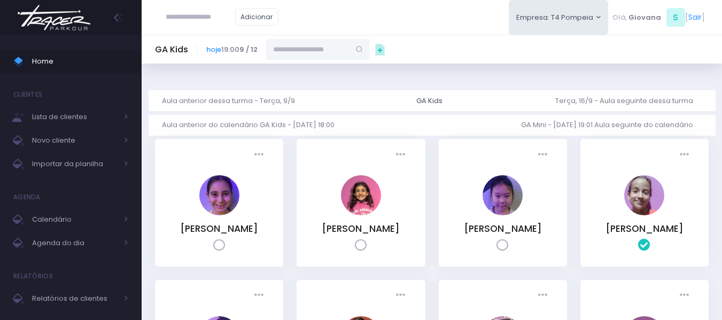
click at [333, 47] on input "text" at bounding box center [307, 49] width 83 height 20
click at [360, 67] on link "[PERSON_NAME]" at bounding box center [327, 68] width 78 height 11
type input "**********"
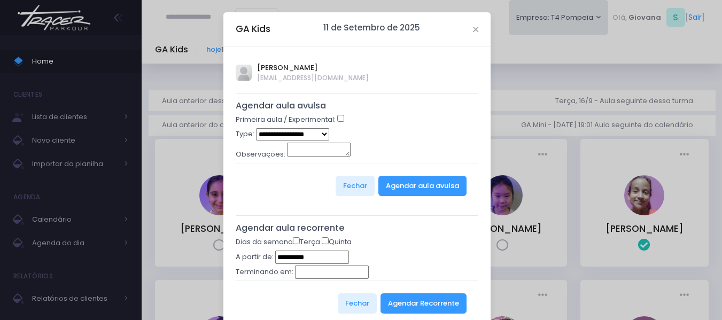
select select "*"
click at [402, 187] on button "Agendar aula avulsa" at bounding box center [423, 186] width 88 height 20
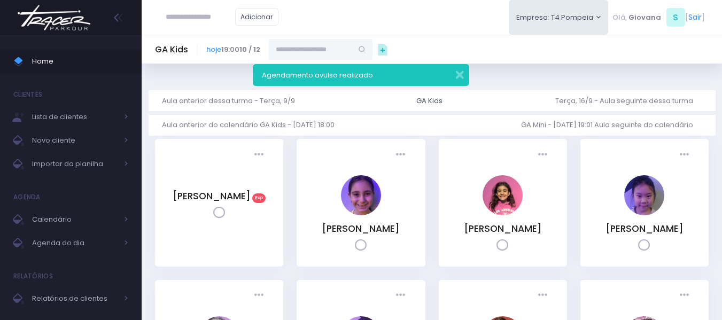
paste input "**********"
drag, startPoint x: 215, startPoint y: 15, endPoint x: 233, endPoint y: 28, distance: 22.3
click at [216, 16] on input "**********" at bounding box center [201, 17] width 70 height 20
type input "*********"
click input "submit" at bounding box center [0, 0] width 0 height 0
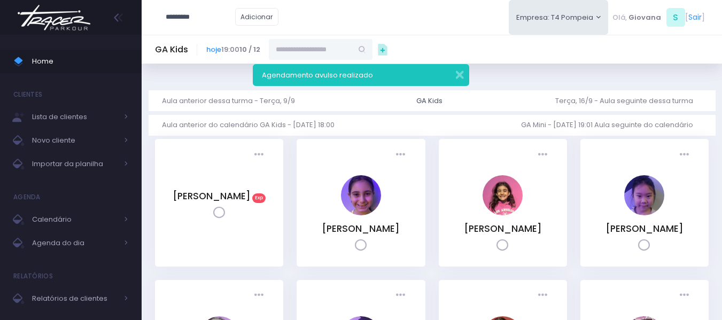
click at [222, 20] on input "*********" at bounding box center [201, 17] width 70 height 20
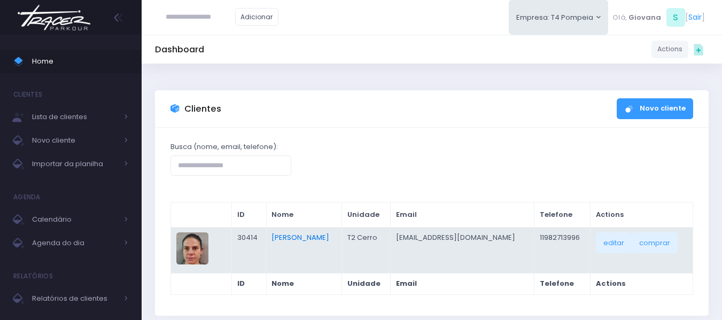
click at [313, 237] on link "[PERSON_NAME]" at bounding box center [301, 238] width 58 height 10
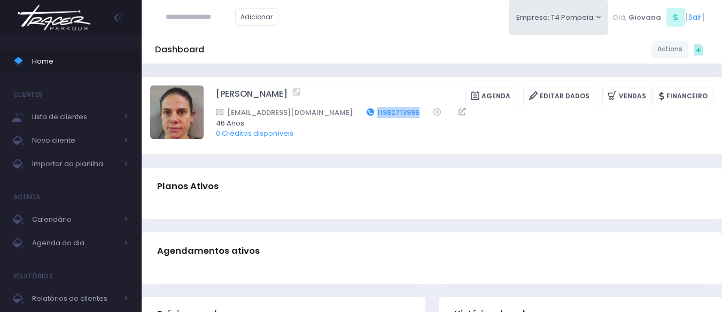
drag, startPoint x: 396, startPoint y: 114, endPoint x: 347, endPoint y: 114, distance: 49.2
click at [347, 114] on div "[EMAIL_ADDRESS][DOMAIN_NAME] 11982713996" at bounding box center [458, 112] width 484 height 11
copy link "11982713996"
click at [91, 64] on span "Home" at bounding box center [80, 62] width 96 height 14
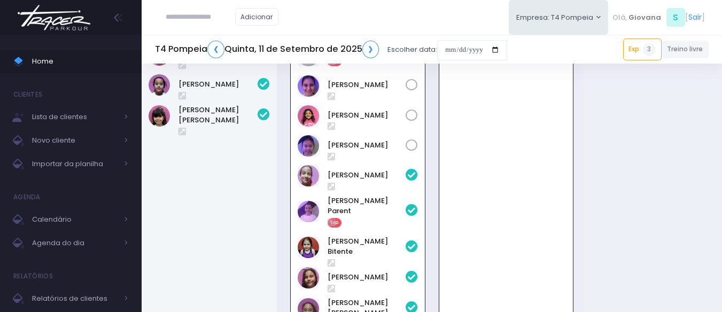
scroll to position [382, 0]
click at [482, 56] on input "date" at bounding box center [472, 50] width 70 height 20
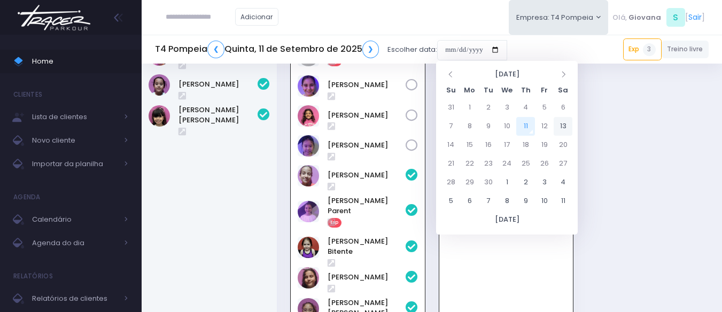
click at [570, 134] on td "13" at bounding box center [563, 126] width 19 height 19
type input "**********"
